Goal: Task Accomplishment & Management: Use online tool/utility

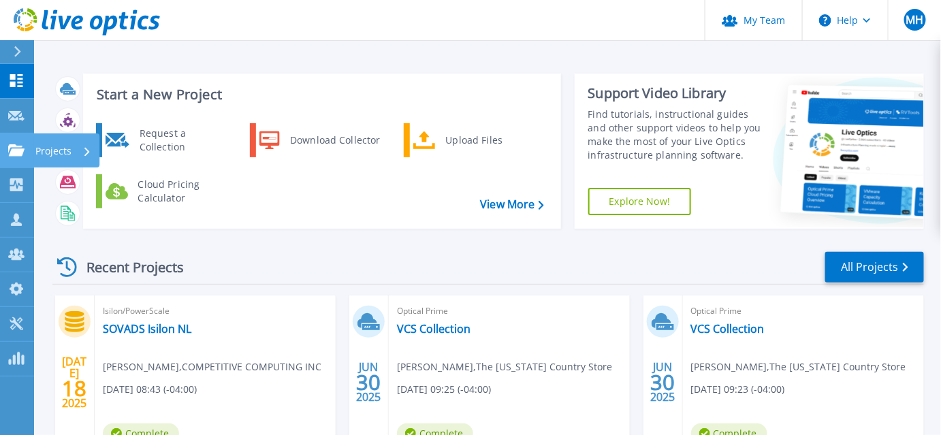
click at [22, 156] on icon at bounding box center [16, 150] width 16 height 12
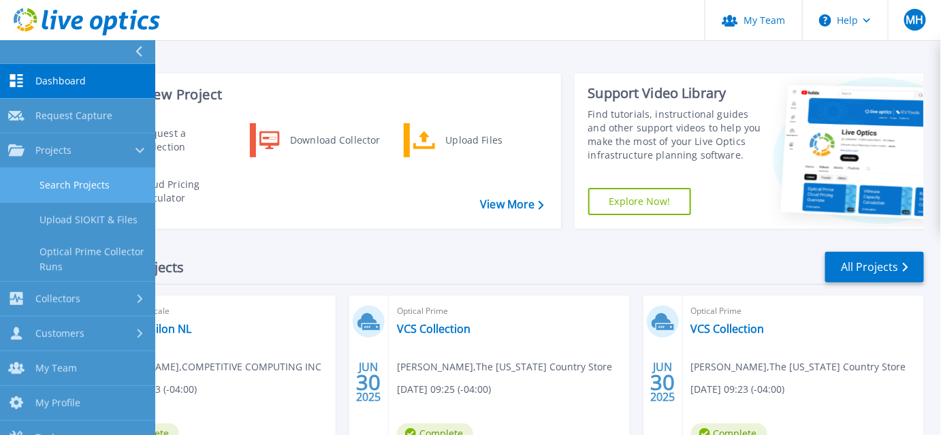
click at [74, 193] on link "Search Projects" at bounding box center [77, 185] width 155 height 35
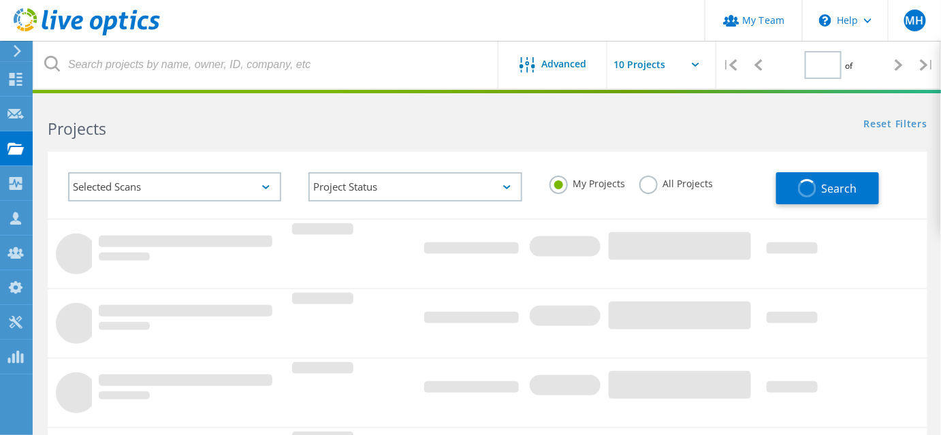
type input "1"
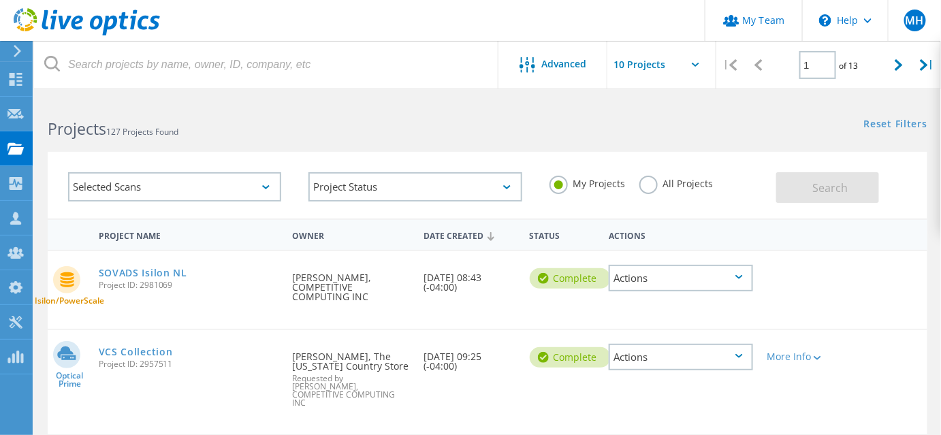
click at [707, 365] on div "Actions" at bounding box center [681, 357] width 145 height 27
click at [851, 344] on div "Optical Prime VCS Collection Project ID: 2957511 Requested By Norm Grenier, The…" at bounding box center [488, 382] width 880 height 104
click at [741, 371] on div "Actions" at bounding box center [681, 357] width 145 height 27
click at [826, 329] on div "Isilon/PowerScale SOVADS Isilon NL Project ID: 2981069 Requested By Mike Haskin…" at bounding box center [488, 290] width 880 height 78
click at [148, 357] on link "VCS Collection" at bounding box center [136, 352] width 74 height 10
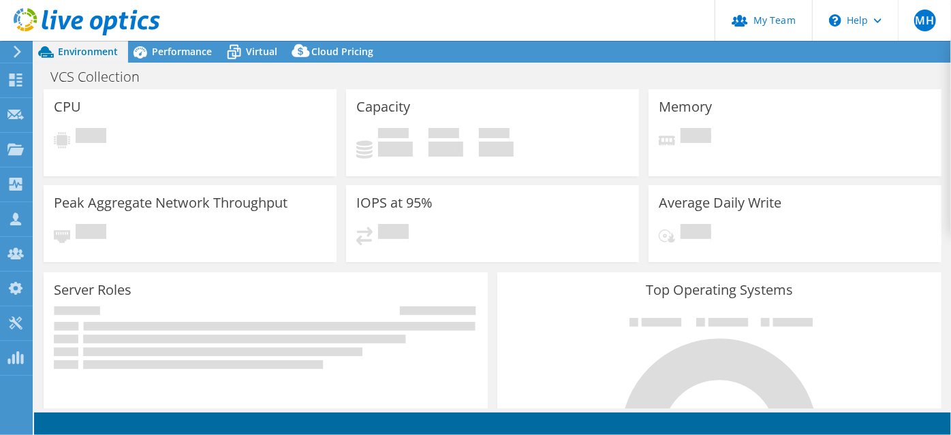
select select "USD"
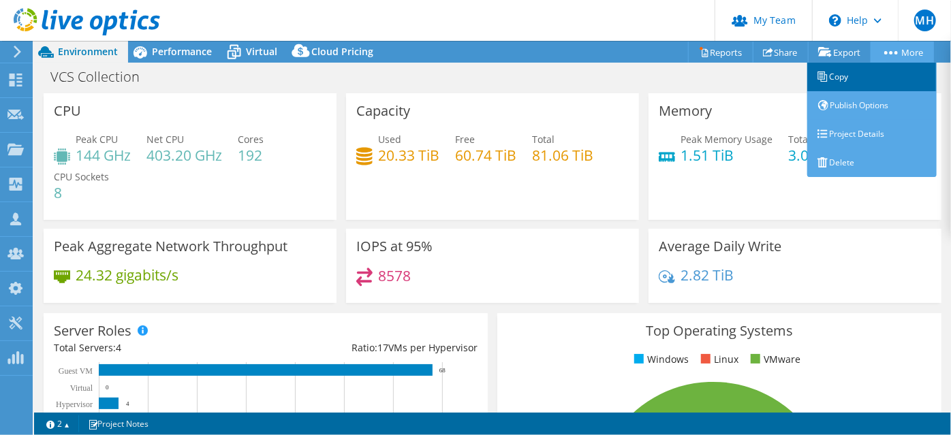
click at [860, 76] on link "Copy" at bounding box center [871, 77] width 129 height 29
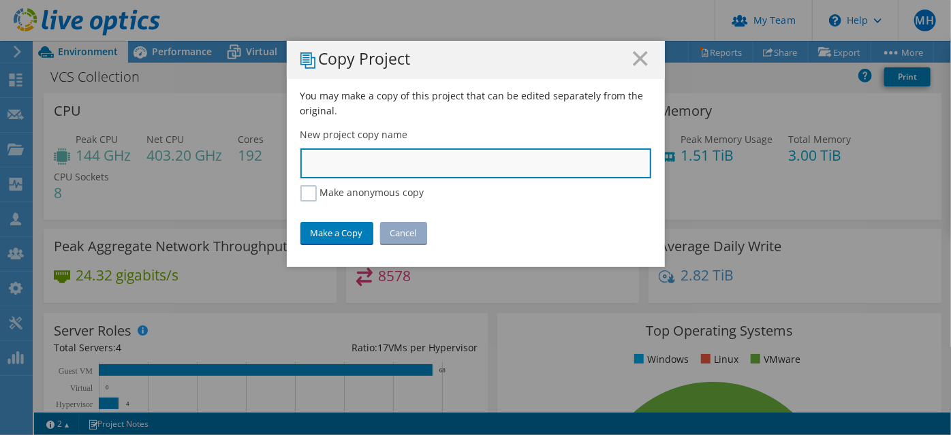
click at [494, 174] on input "text" at bounding box center [475, 164] width 351 height 30
type input "VCS N. Clarendon"
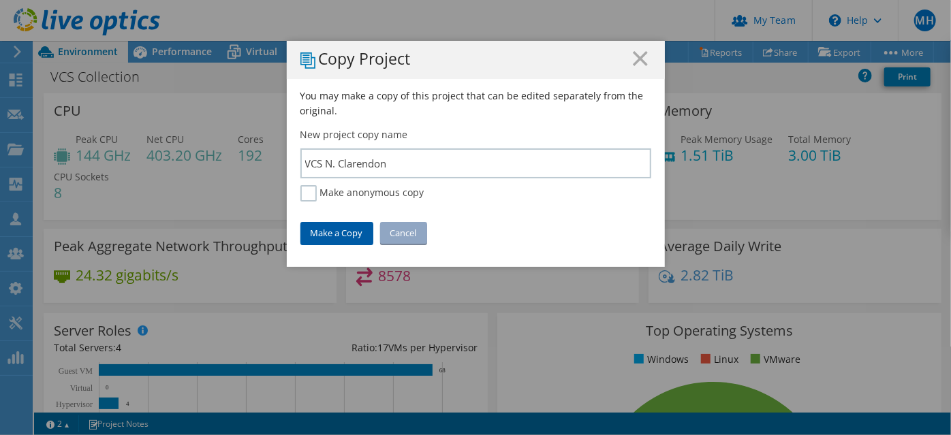
click at [350, 244] on link "Make a Copy" at bounding box center [336, 233] width 73 height 22
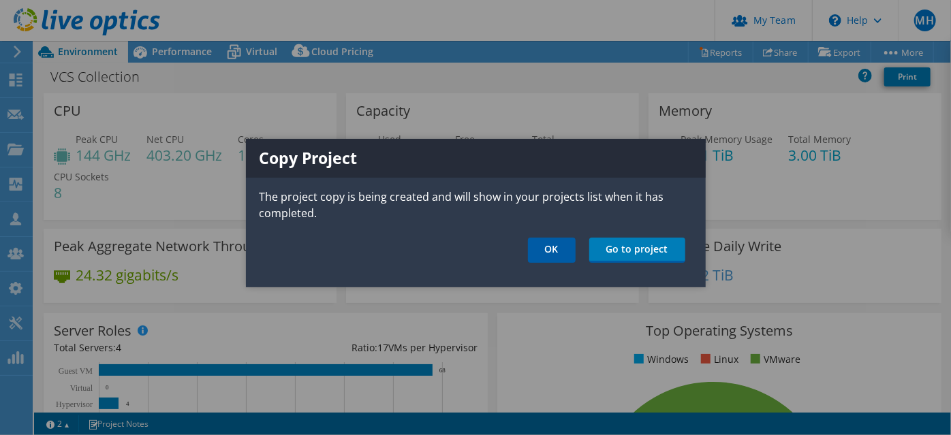
click at [563, 263] on link "OK" at bounding box center [552, 250] width 48 height 25
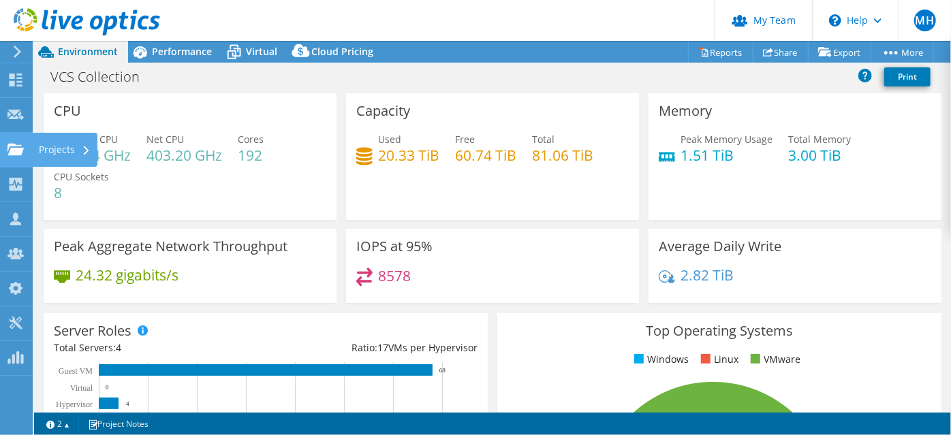
click at [22, 155] on use at bounding box center [15, 149] width 16 height 12
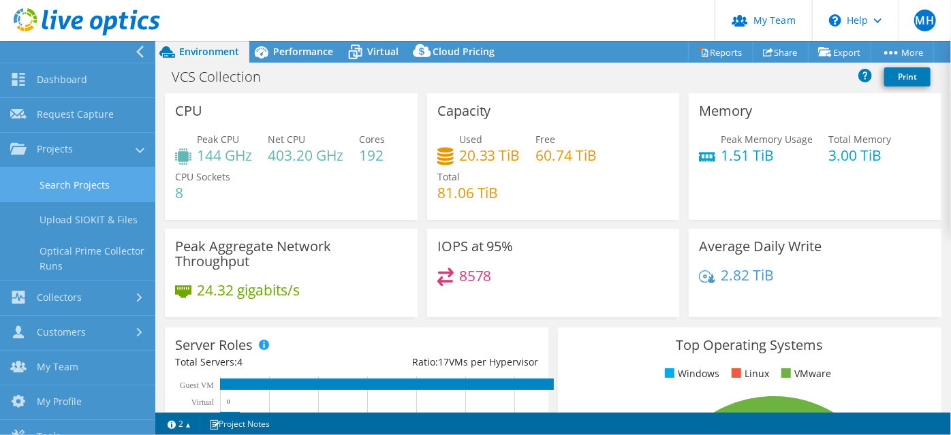
click at [55, 189] on link "Search Projects" at bounding box center [77, 185] width 155 height 35
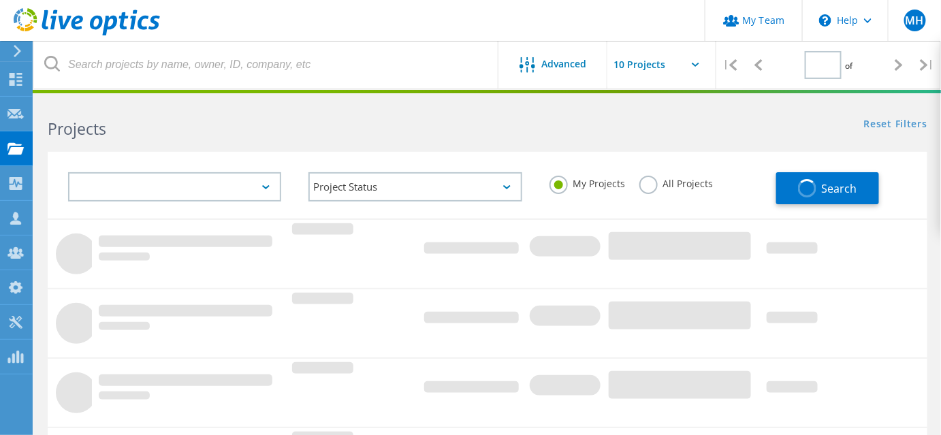
type input "1"
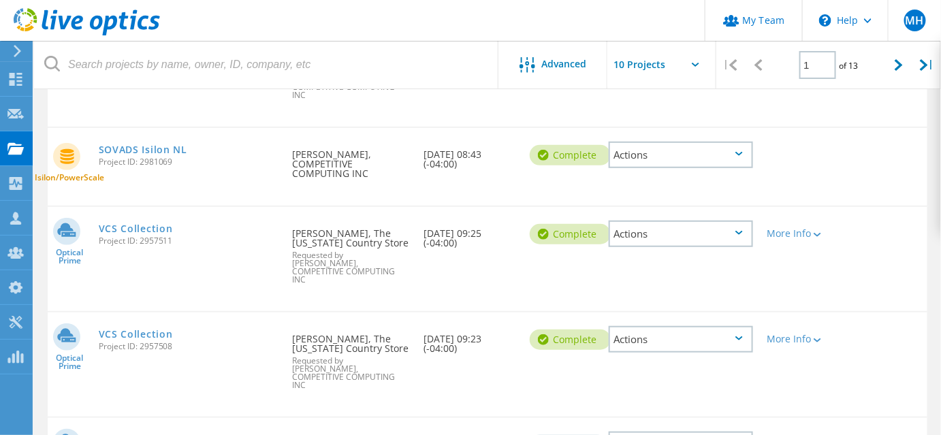
scroll to position [247, 0]
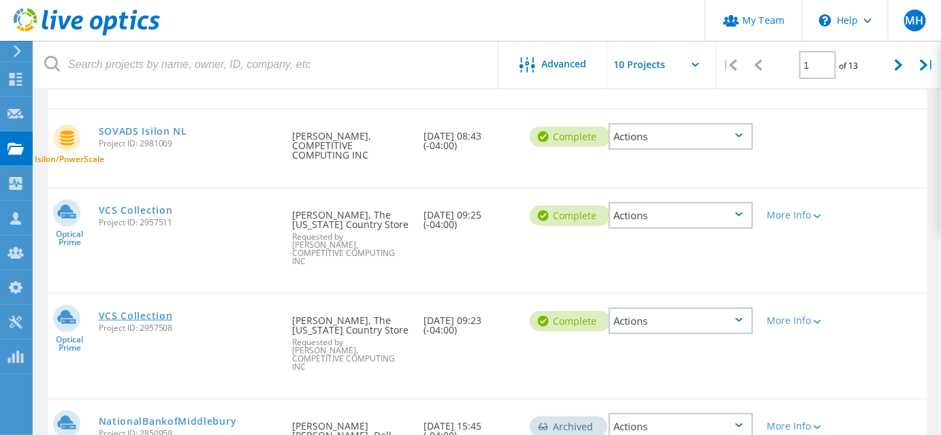
click at [155, 321] on link "VCS Collection" at bounding box center [136, 316] width 74 height 10
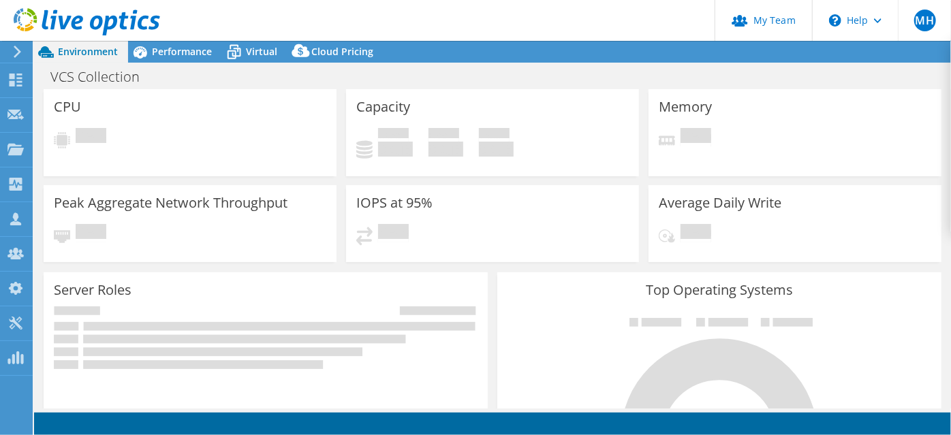
select select "USD"
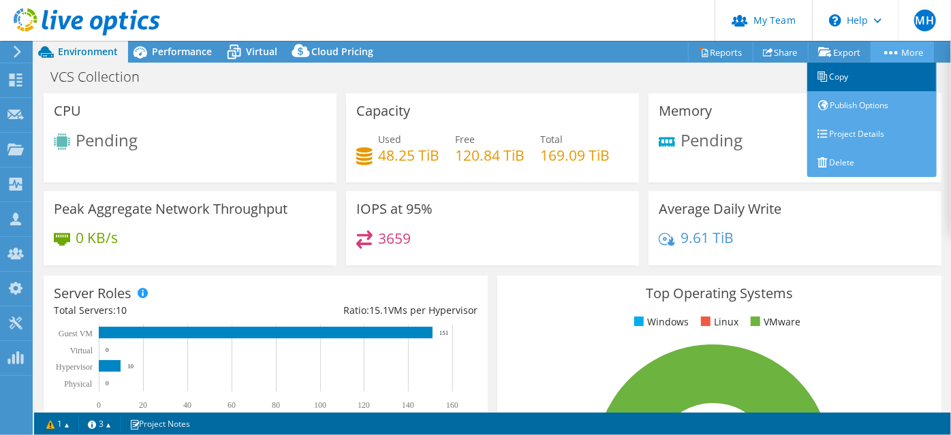
click at [862, 78] on link "Copy" at bounding box center [871, 77] width 129 height 29
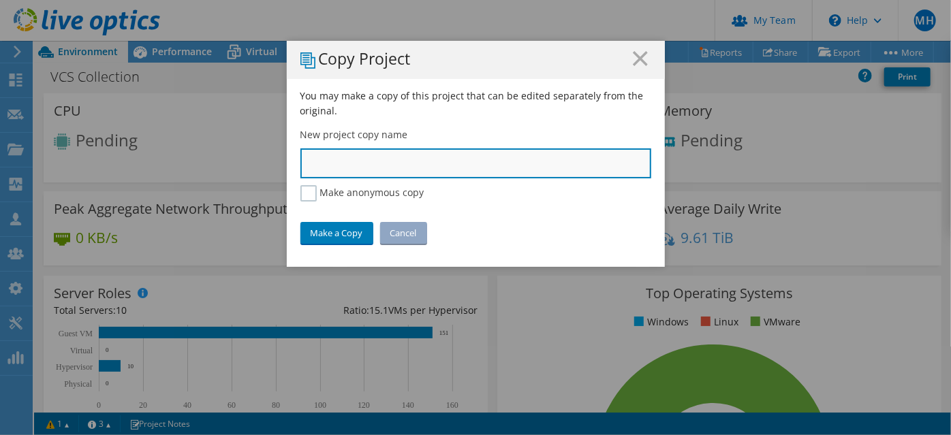
click at [348, 174] on input "text" at bounding box center [475, 164] width 351 height 30
type input "VCS Manchester"
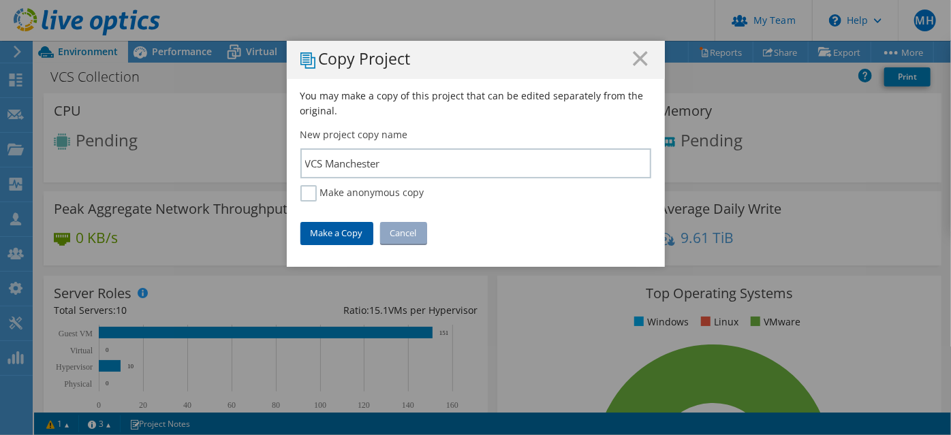
click at [318, 244] on link "Make a Copy" at bounding box center [336, 233] width 73 height 22
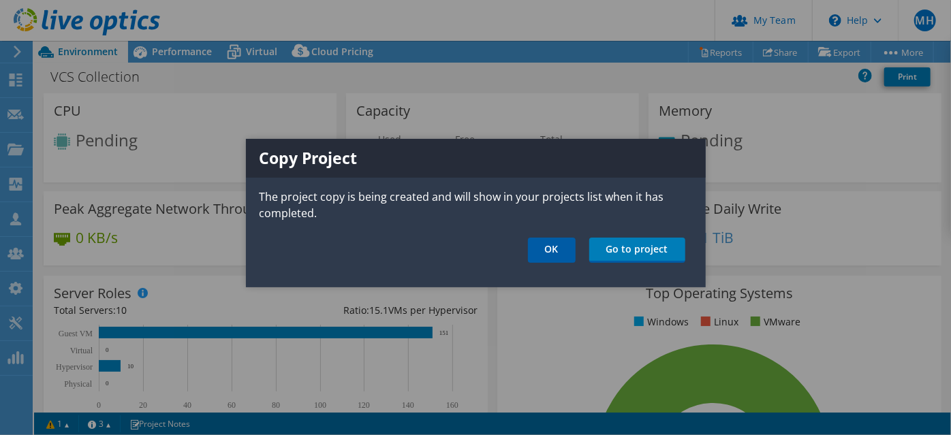
click at [561, 262] on link "OK" at bounding box center [552, 250] width 48 height 25
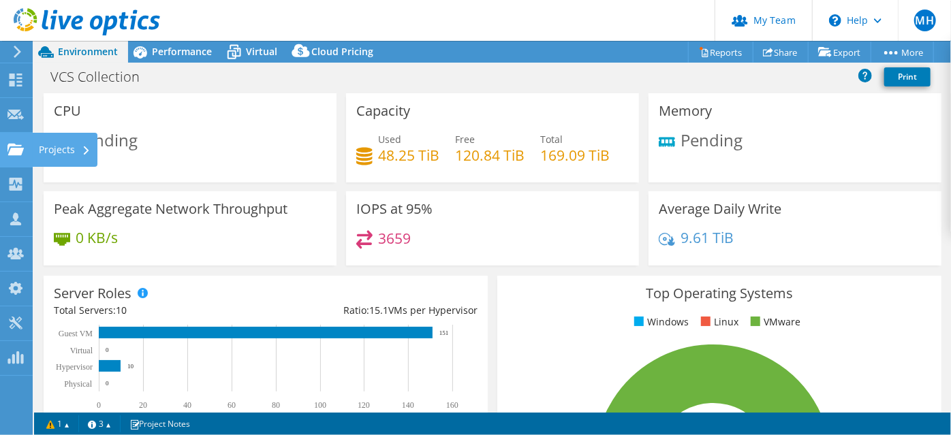
click at [10, 155] on use at bounding box center [15, 149] width 16 height 12
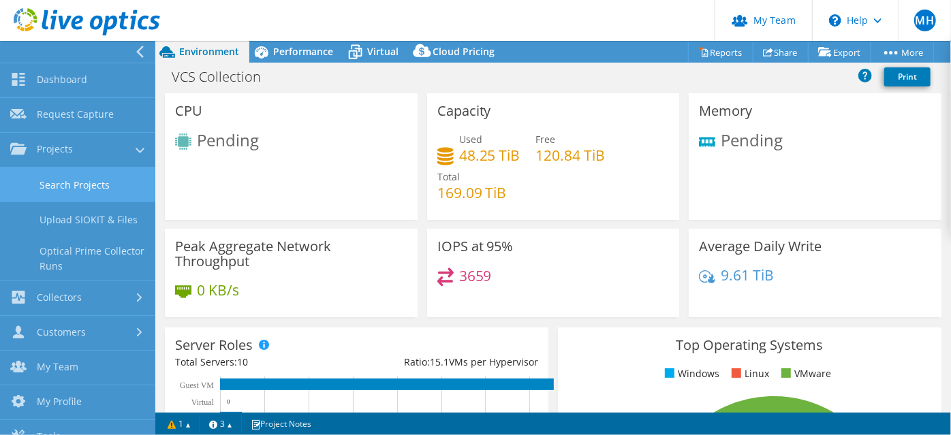
click at [62, 196] on link "Search Projects" at bounding box center [77, 185] width 155 height 35
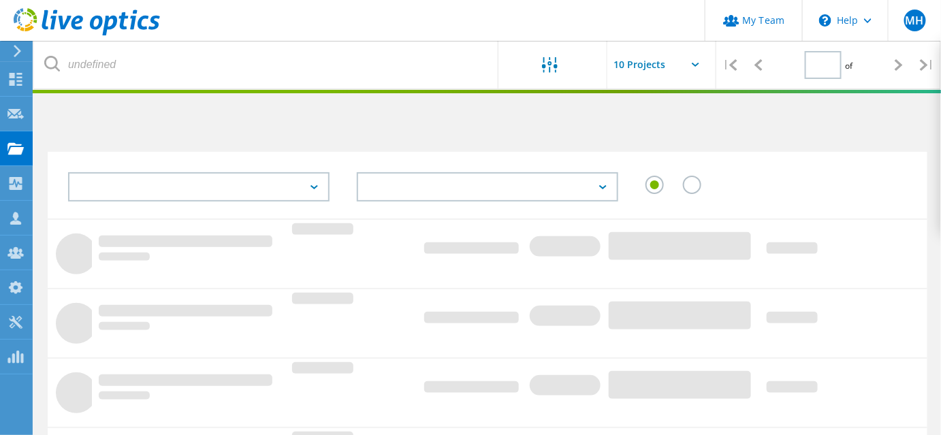
type input "1"
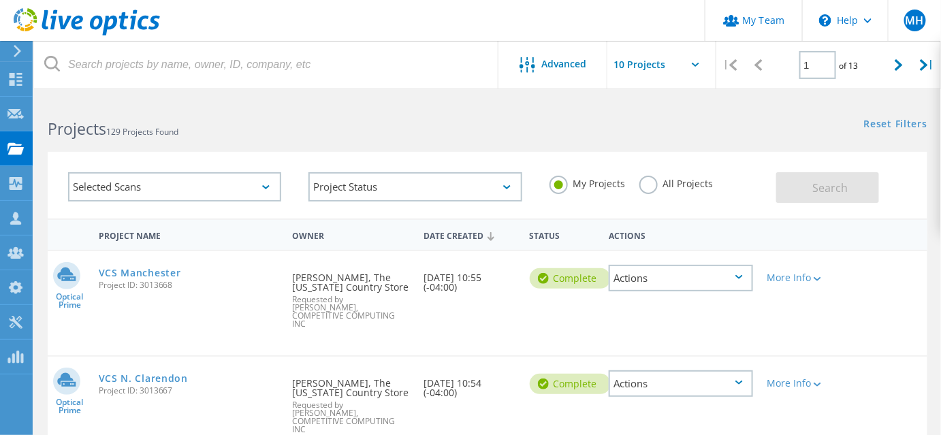
click at [679, 287] on div "Actions" at bounding box center [681, 278] width 145 height 27
click at [703, 337] on div "Optical Prime VCS Manchester Project ID: 3013668 Requested By Norm Grenier, The…" at bounding box center [488, 303] width 880 height 104
click at [706, 290] on div "Actions" at bounding box center [681, 278] width 145 height 27
click at [591, 349] on div "Optical Prime VCS Manchester Project ID: 3013668 Requested By Norm Grenier, The…" at bounding box center [488, 303] width 880 height 104
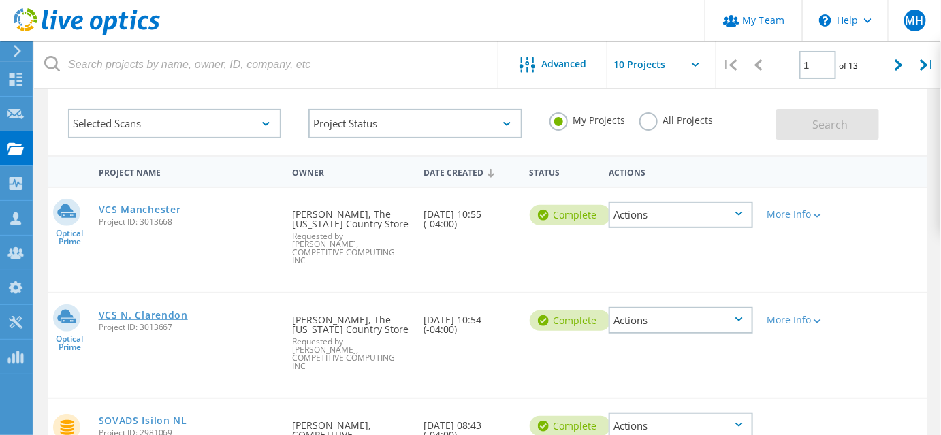
scroll to position [61, 0]
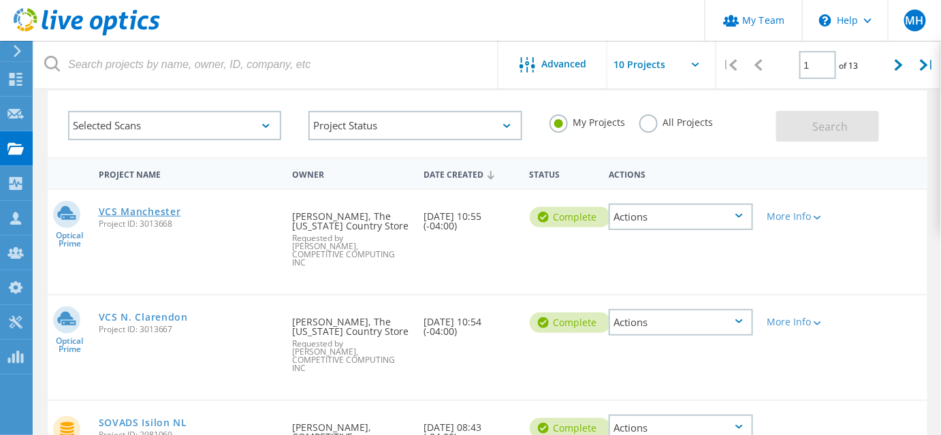
click at [149, 217] on link "VCS Manchester" at bounding box center [140, 212] width 82 height 10
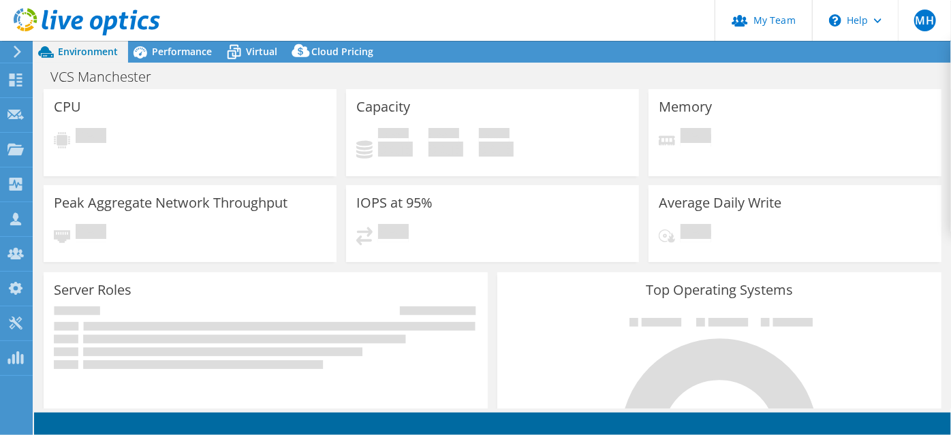
select select "USD"
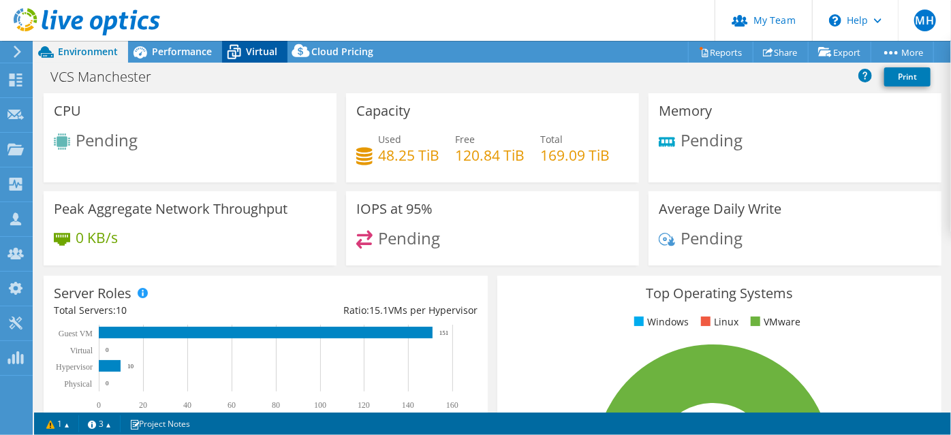
click at [244, 53] on icon at bounding box center [234, 52] width 24 height 24
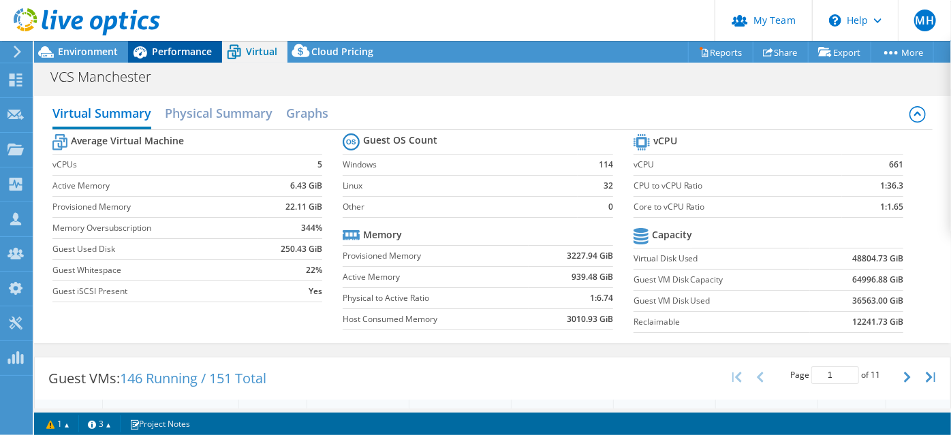
click at [187, 57] on span "Performance" at bounding box center [182, 51] width 60 height 13
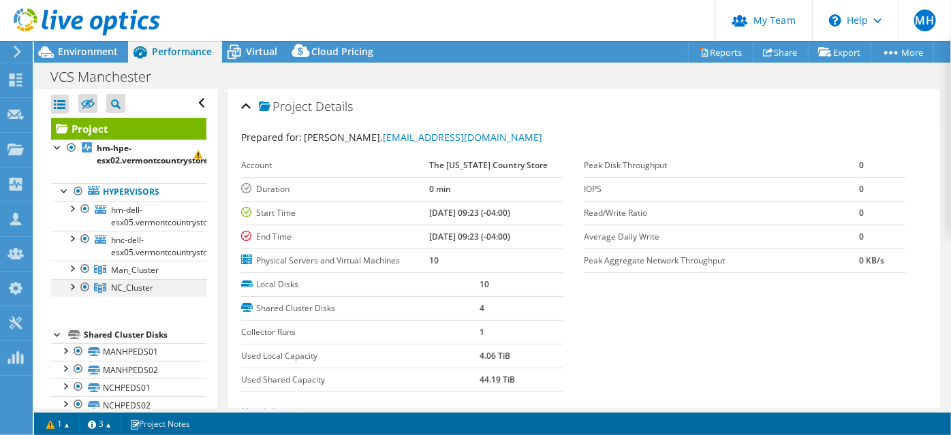
click at [76, 293] on div at bounding box center [72, 286] width 14 height 14
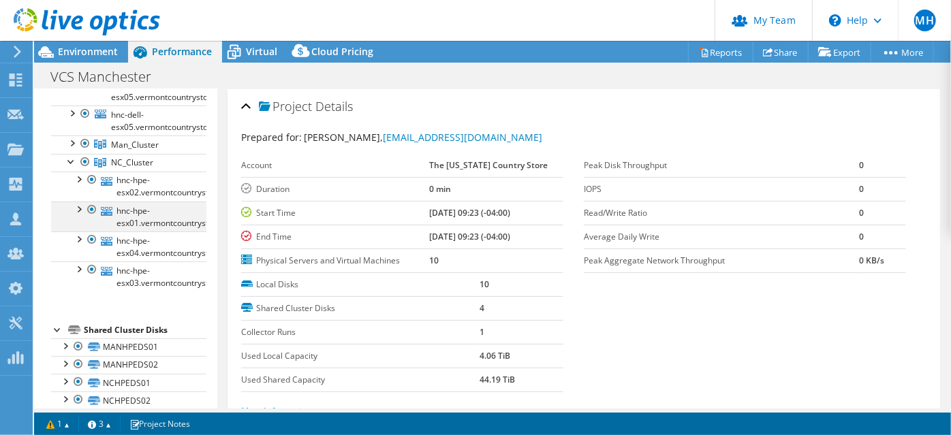
scroll to position [114, 0]
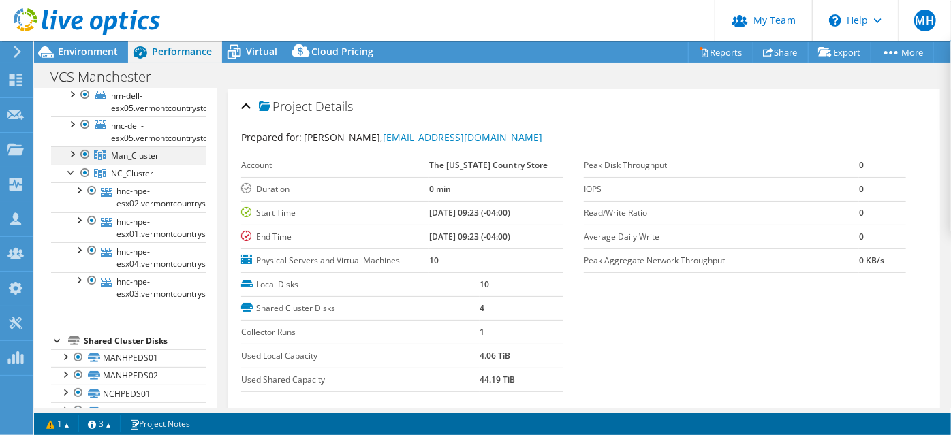
click at [74, 160] on div at bounding box center [72, 153] width 14 height 14
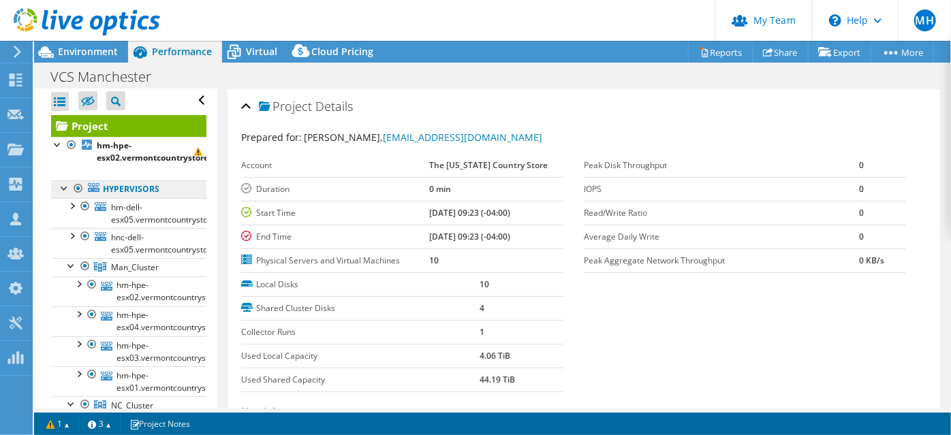
scroll to position [0, 0]
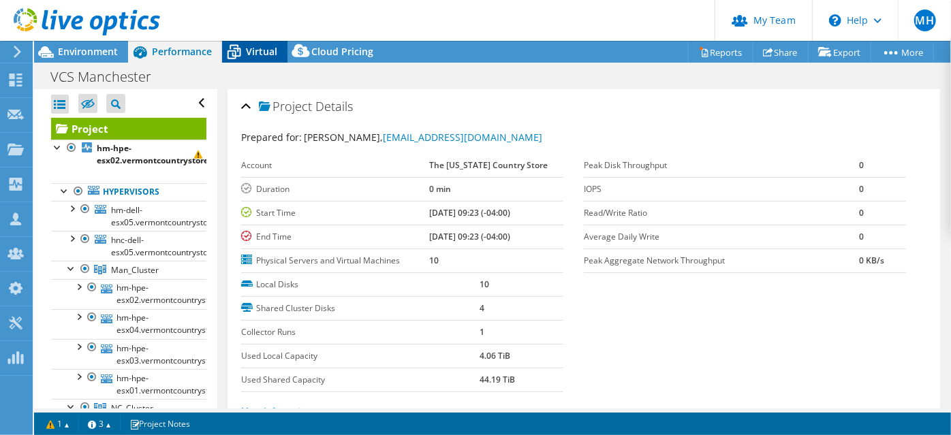
click at [251, 61] on div "Virtual" at bounding box center [254, 52] width 65 height 22
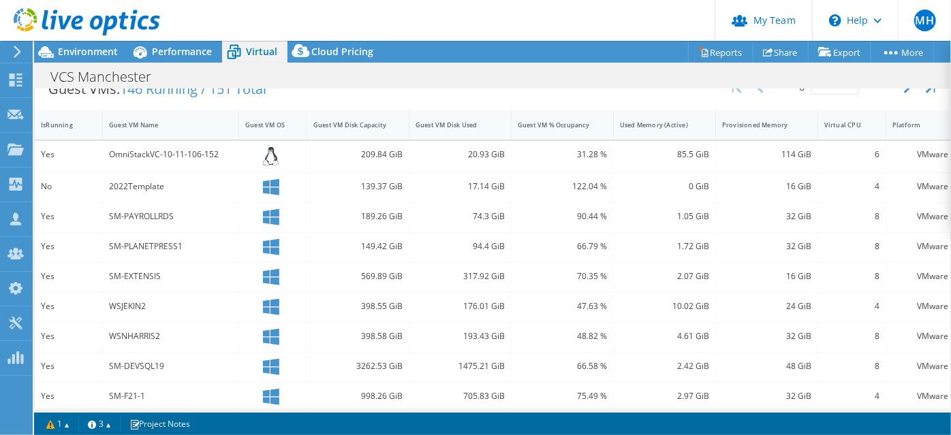
scroll to position [309, 0]
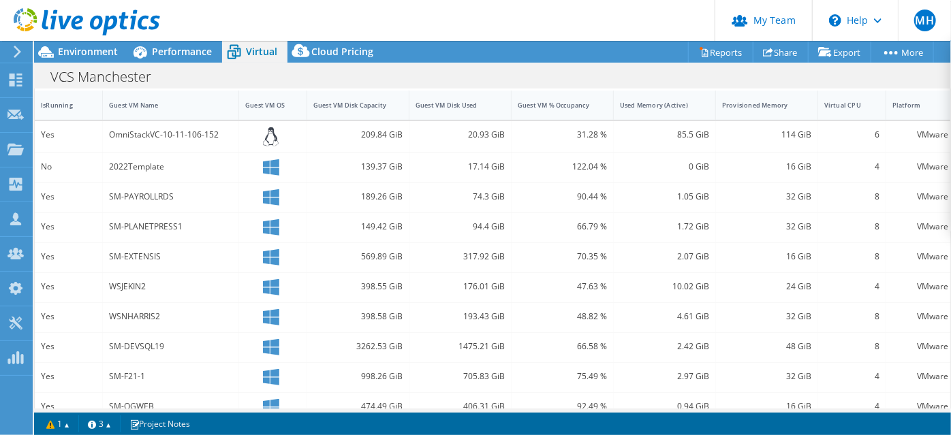
click at [172, 174] on div "2022Template" at bounding box center [170, 166] width 123 height 15
click at [61, 174] on div "No" at bounding box center [68, 166] width 55 height 15
click at [339, 58] on span "Cloud Pricing" at bounding box center [342, 51] width 62 height 13
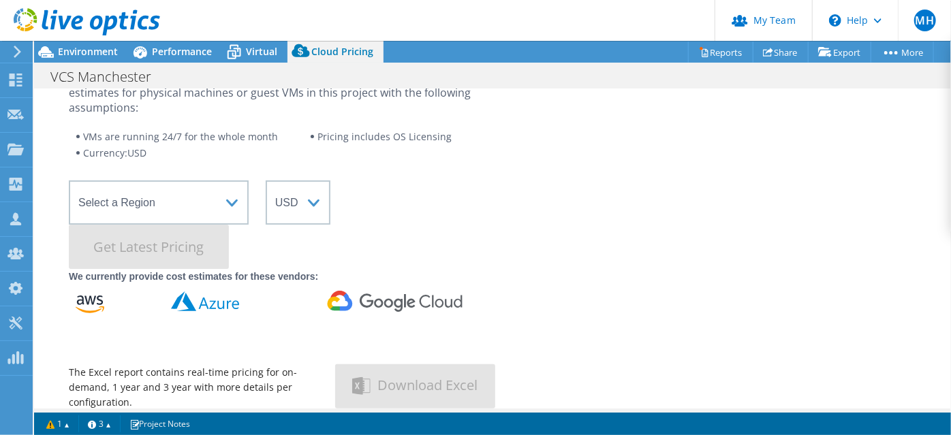
scroll to position [0, 0]
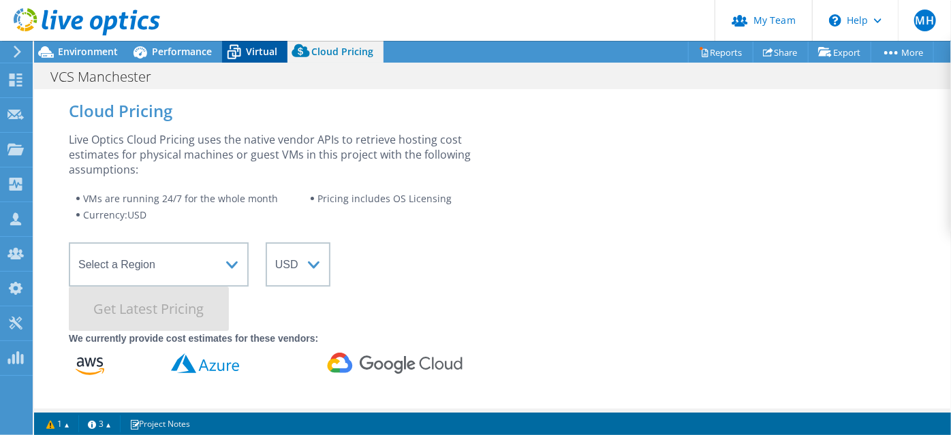
click at [247, 53] on span "Virtual" at bounding box center [261, 51] width 31 height 13
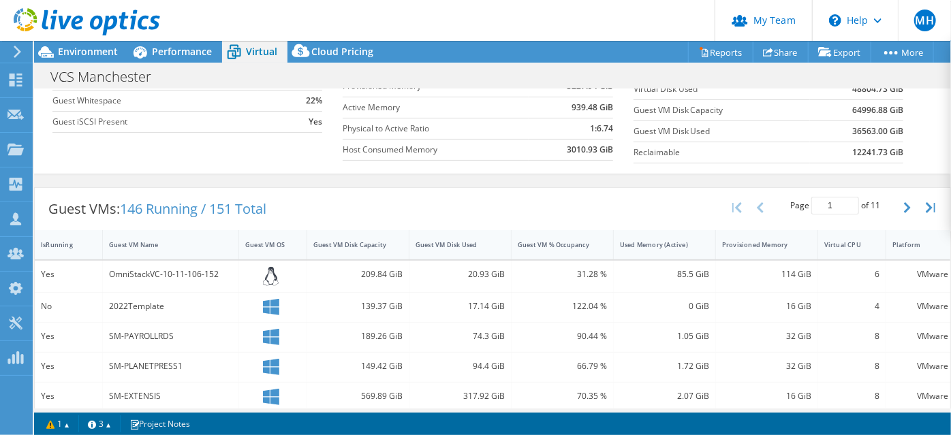
scroll to position [247, 0]
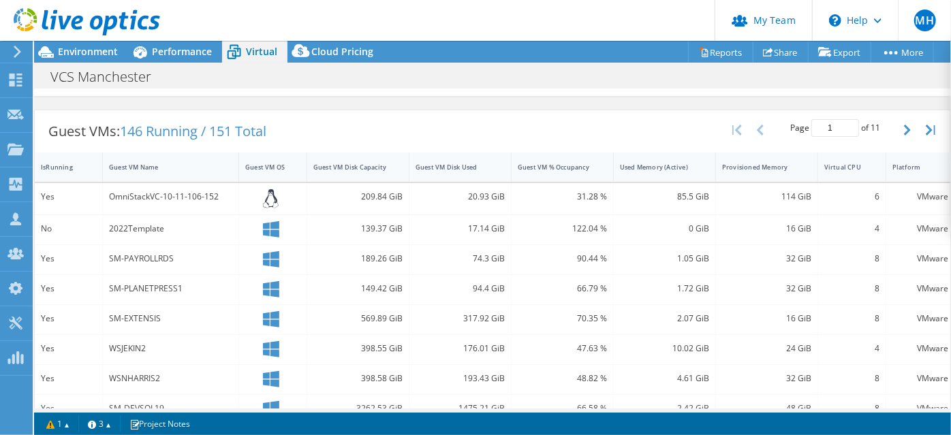
drag, startPoint x: 217, startPoint y: 260, endPoint x: 56, endPoint y: 264, distance: 160.8
click at [56, 204] on div "Yes" at bounding box center [68, 196] width 55 height 15
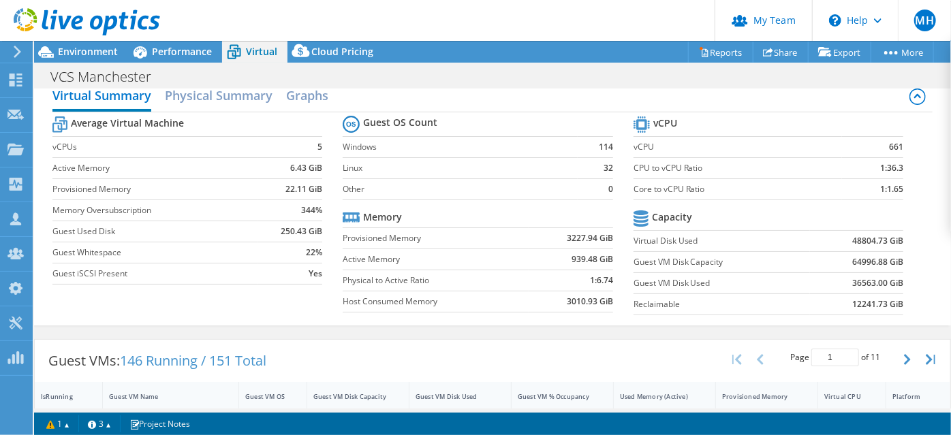
scroll to position [0, 0]
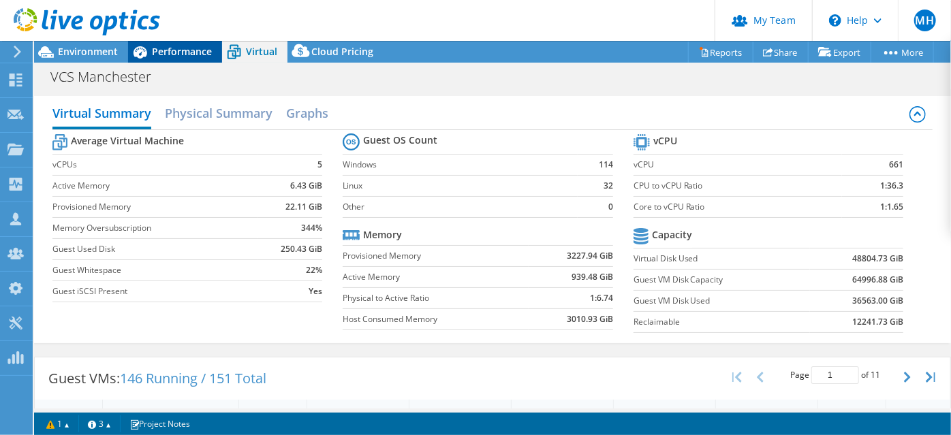
click at [196, 61] on div "Performance" at bounding box center [175, 52] width 94 height 22
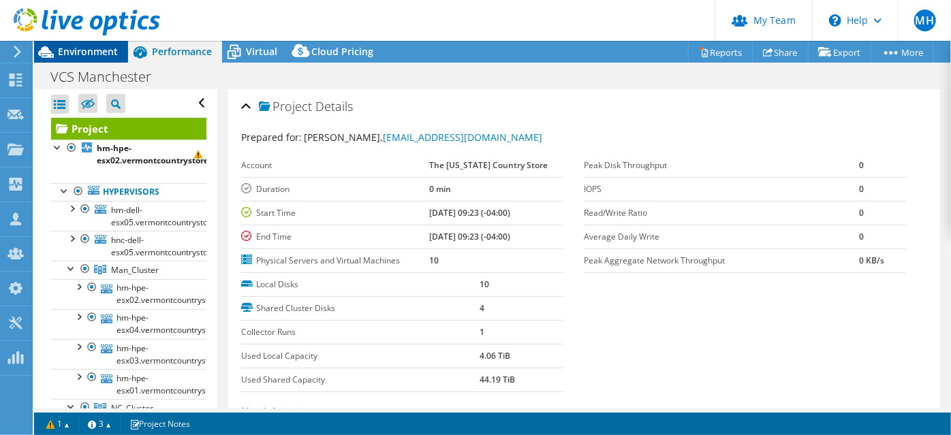
click at [100, 58] on span "Environment" at bounding box center [88, 51] width 60 height 13
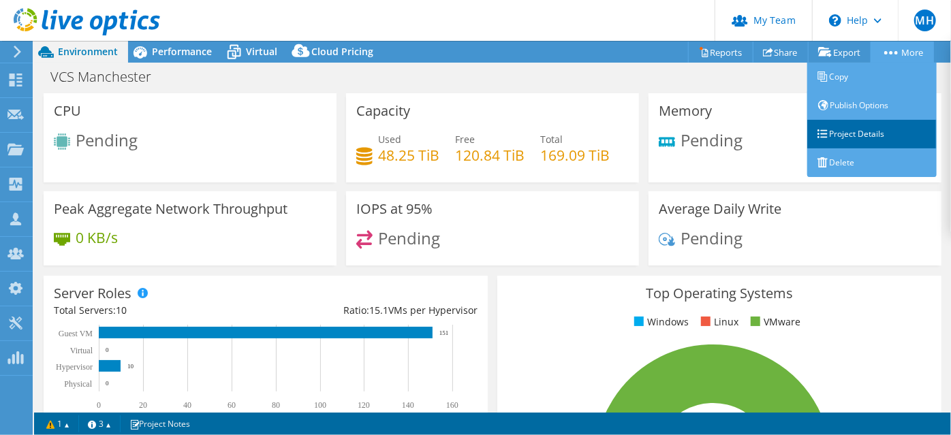
click at [857, 149] on link "Project Details" at bounding box center [871, 134] width 129 height 29
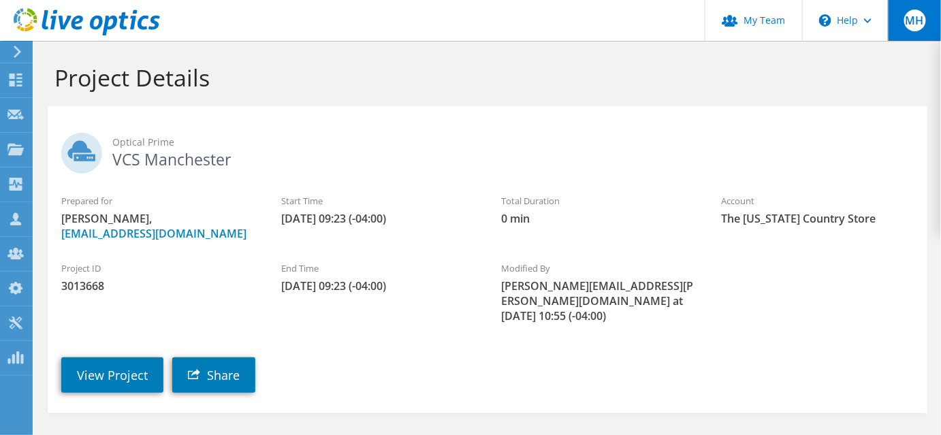
click at [927, 29] on div "MH" at bounding box center [914, 20] width 53 height 41
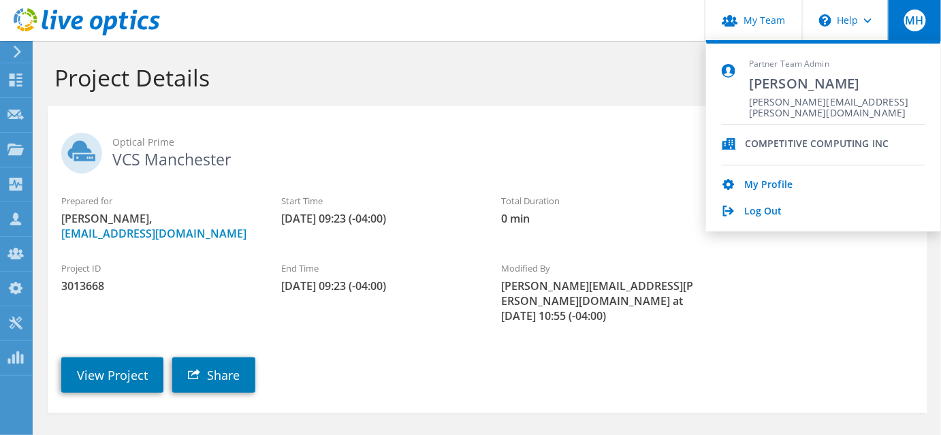
click at [665, 129] on div "Optical Prime VCS Manchester" at bounding box center [488, 150] width 880 height 74
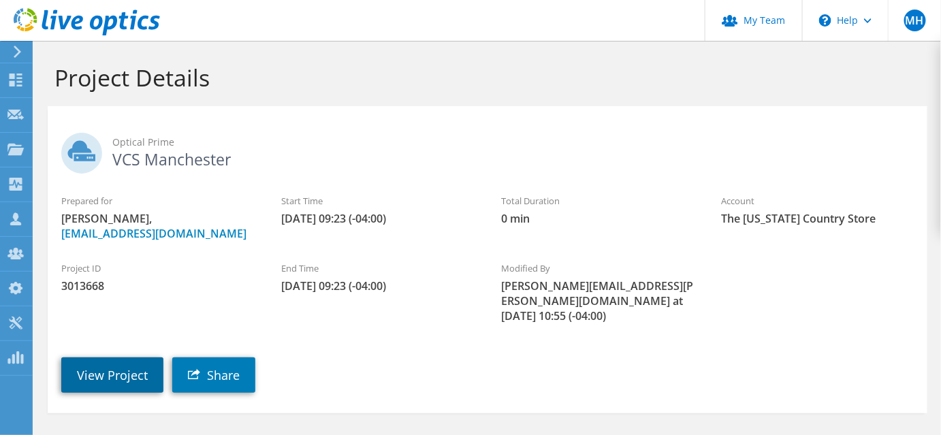
click at [115, 393] on link "View Project" at bounding box center [112, 375] width 102 height 35
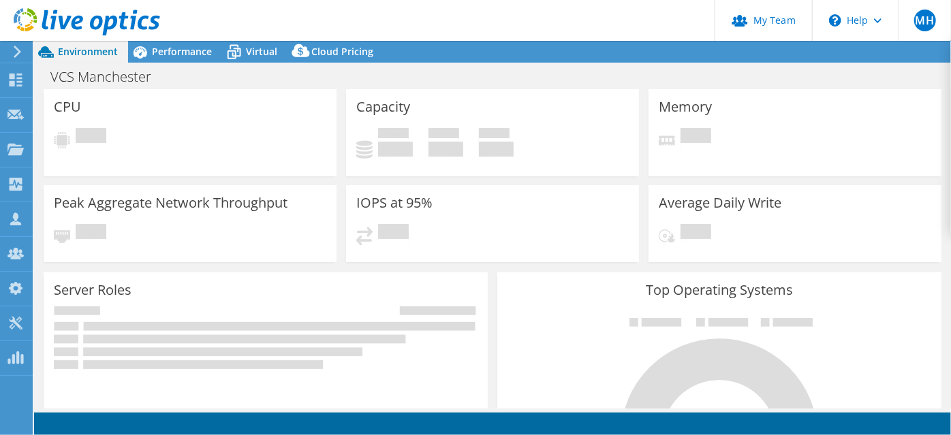
select select "USD"
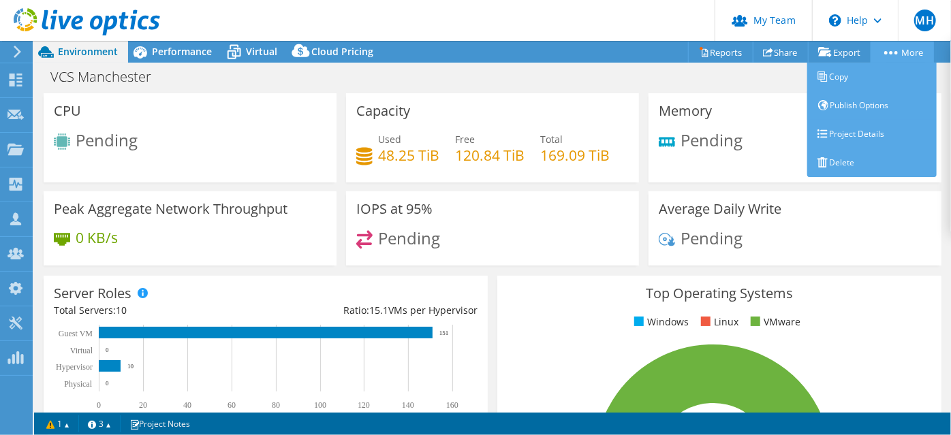
click at [895, 52] on icon at bounding box center [891, 52] width 14 height 3
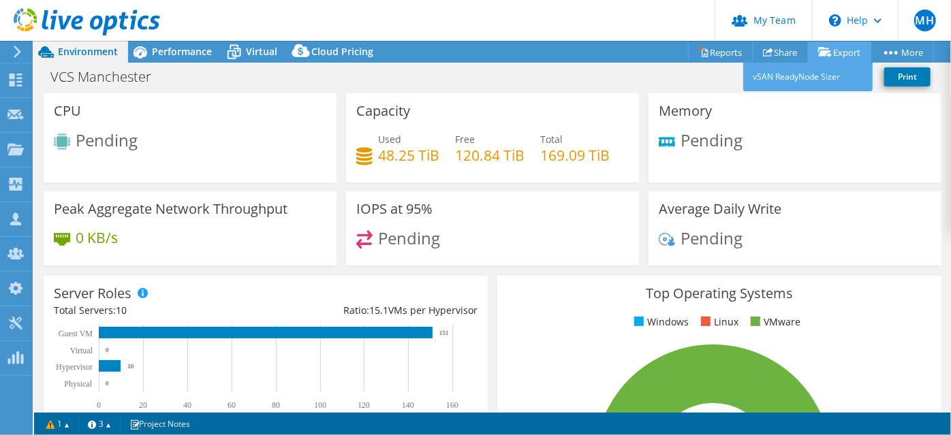
click at [845, 52] on link "Export" at bounding box center [839, 52] width 63 height 21
click at [815, 78] on link "vSAN ReadyNode Sizer" at bounding box center [807, 77] width 129 height 29
